Goal: Information Seeking & Learning: Find specific fact

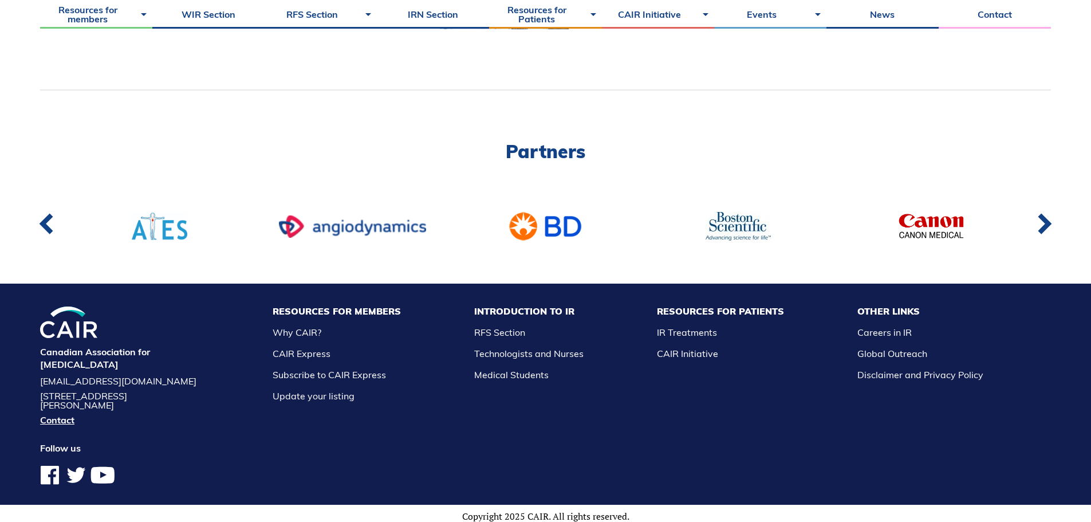
scroll to position [499, 0]
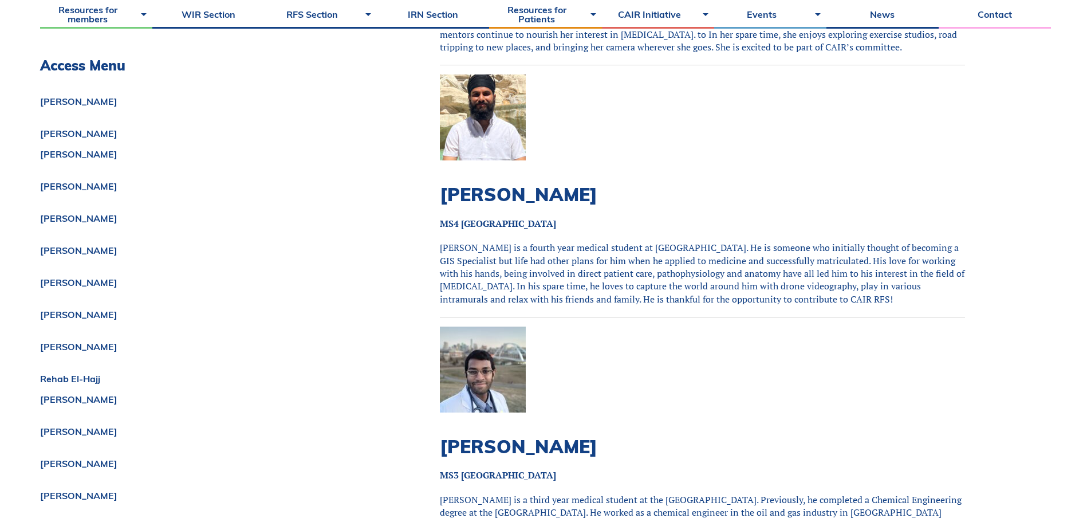
scroll to position [4867, 0]
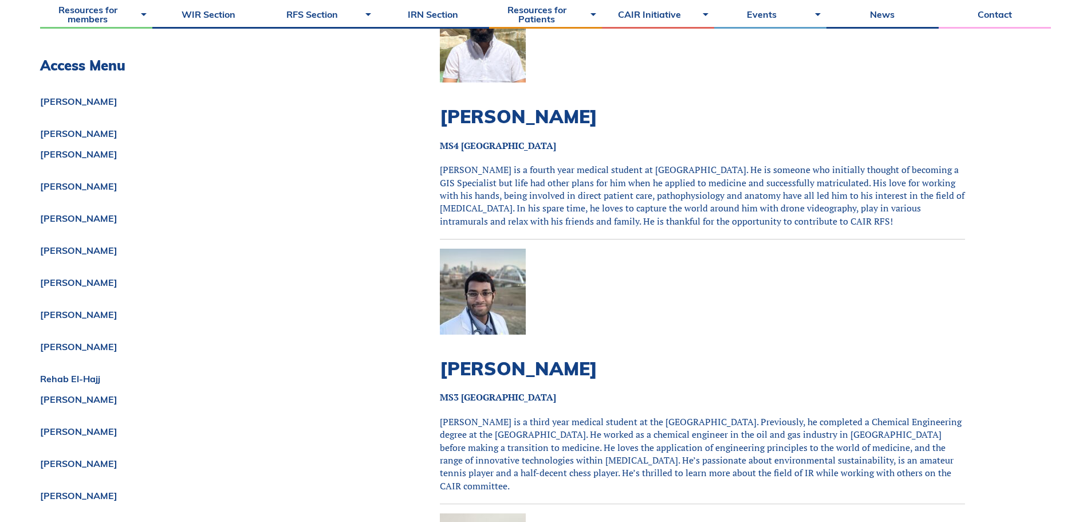
drag, startPoint x: 756, startPoint y: 264, endPoint x: 763, endPoint y: 294, distance: 31.0
click at [653, 277] on p at bounding box center [702, 296] width 525 height 97
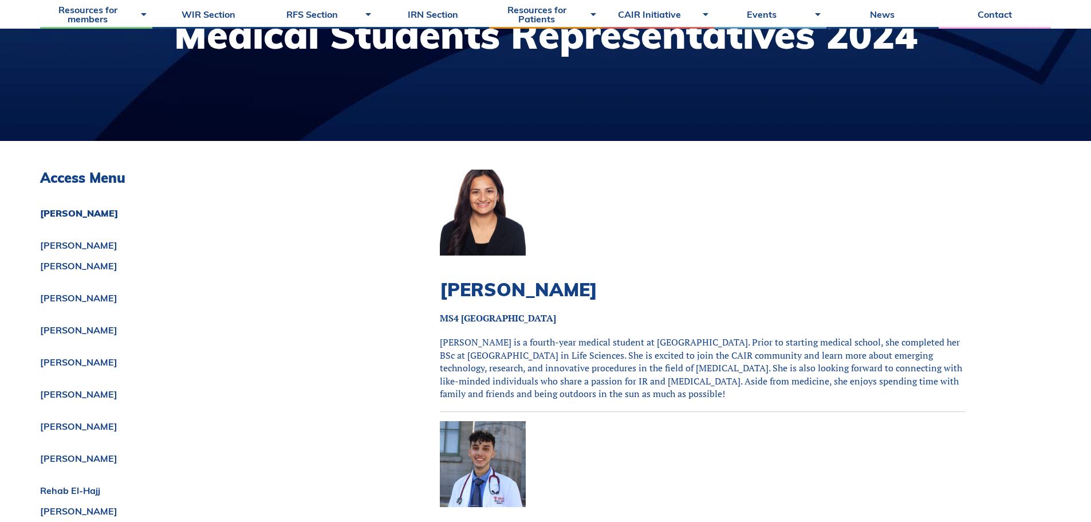
scroll to position [190, 0]
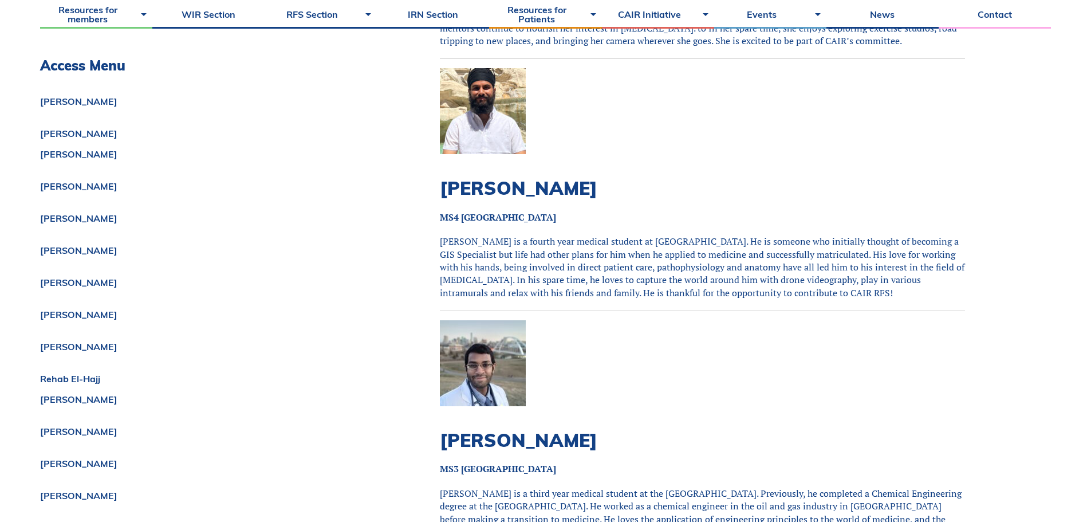
scroll to position [4810, 0]
